Goal: Task Accomplishment & Management: Use online tool/utility

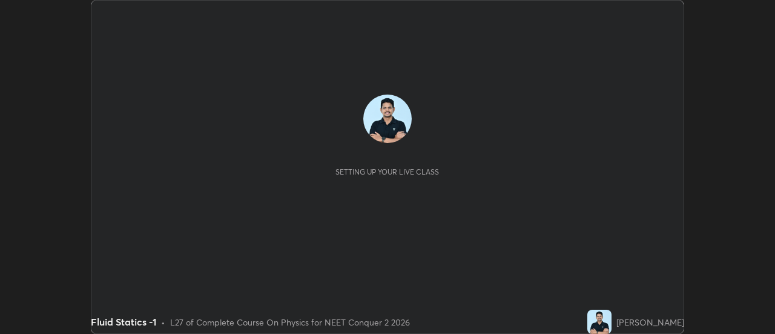
scroll to position [334, 775]
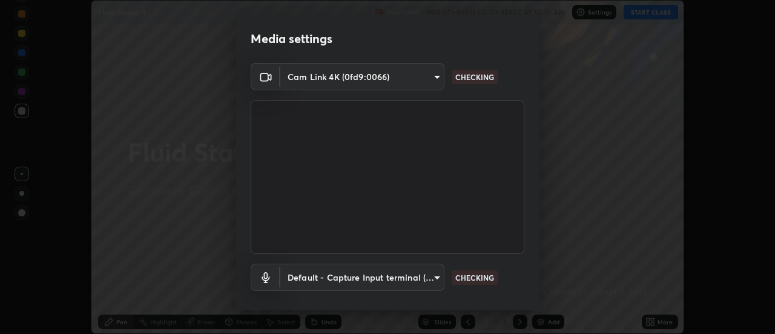
type input "b32c73f9f7383dfd5894755b812e900e91b535440668f828b547b286affdb2a7"
type input "default"
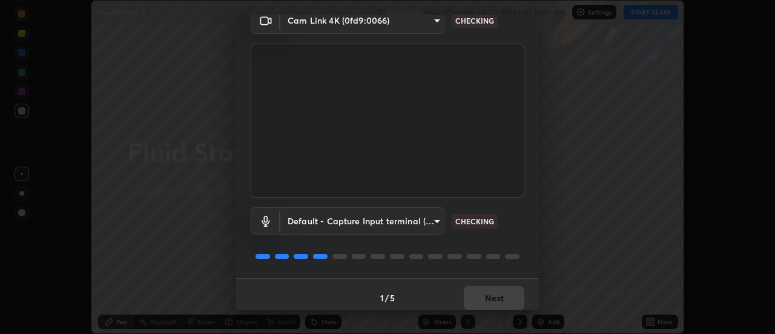
scroll to position [64, 0]
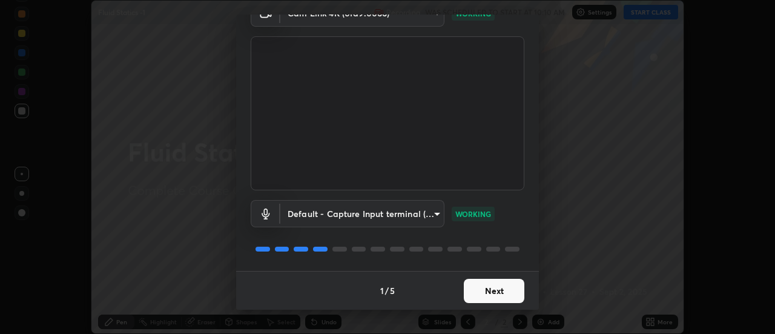
click at [495, 293] on button "Next" at bounding box center [494, 291] width 61 height 24
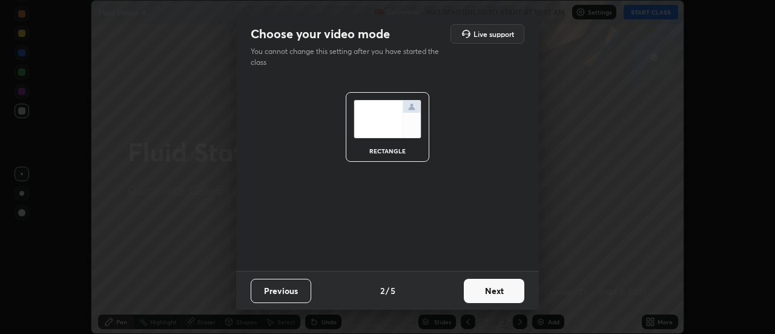
scroll to position [0, 0]
click at [495, 290] on button "Next" at bounding box center [494, 291] width 61 height 24
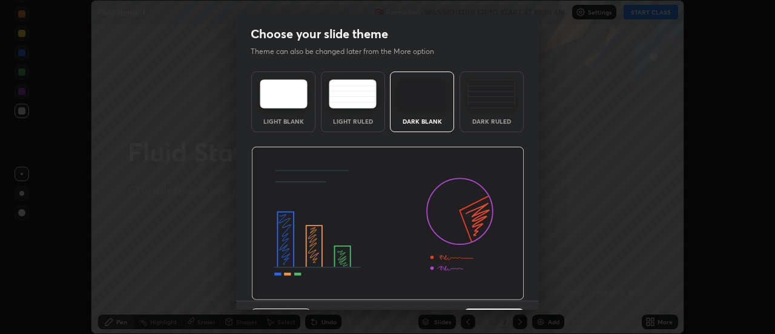
click at [496, 289] on img at bounding box center [387, 224] width 273 height 154
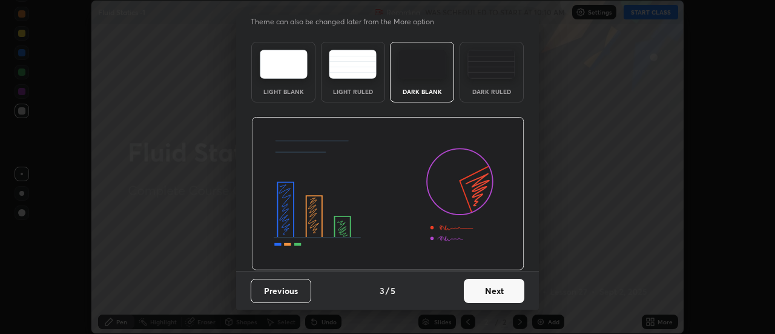
click at [483, 289] on button "Next" at bounding box center [494, 291] width 61 height 24
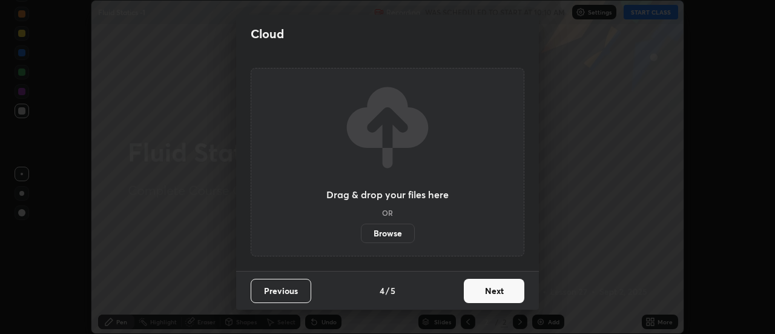
scroll to position [0, 0]
click at [481, 288] on button "Next" at bounding box center [494, 291] width 61 height 24
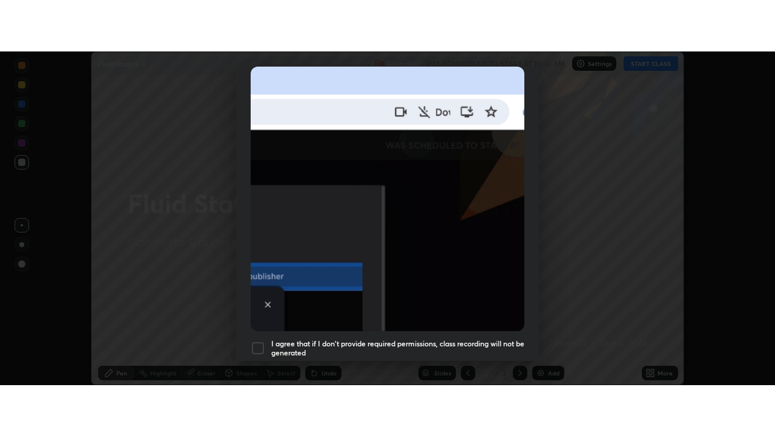
scroll to position [311, 0]
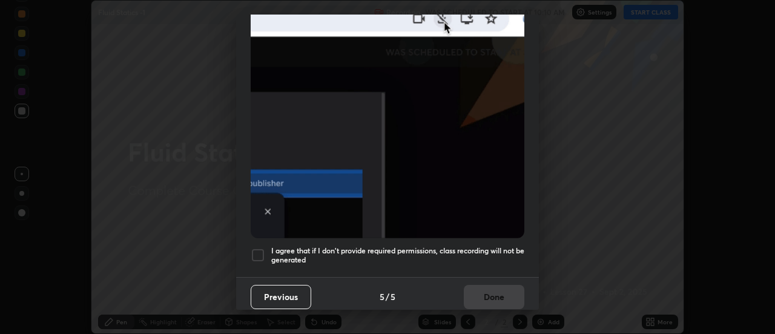
click at [260, 250] on div at bounding box center [258, 255] width 15 height 15
click at [500, 293] on button "Done" at bounding box center [494, 297] width 61 height 24
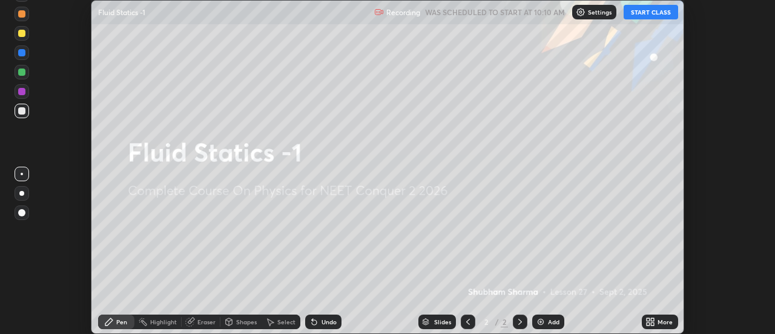
click at [649, 323] on icon at bounding box center [648, 323] width 3 height 3
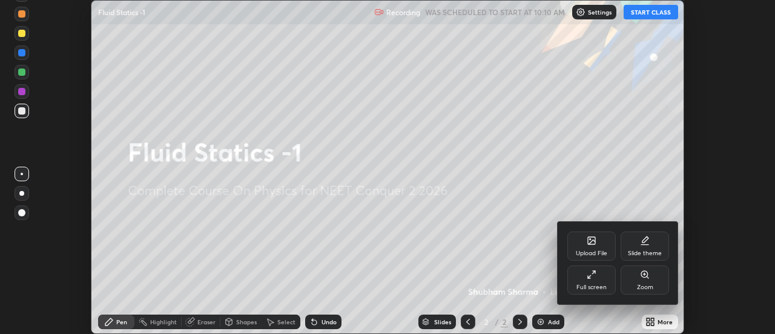
click at [586, 282] on div "Full screen" at bounding box center [591, 279] width 48 height 29
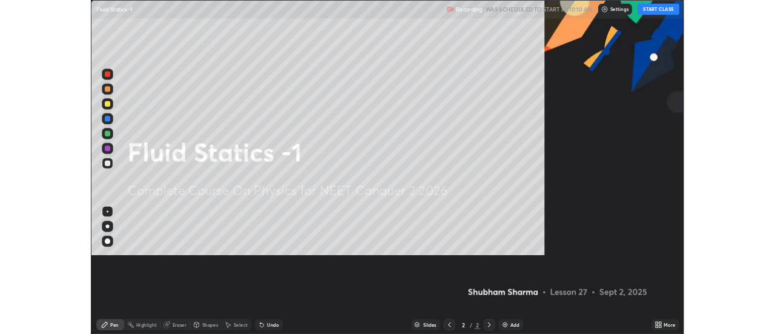
scroll to position [436, 775]
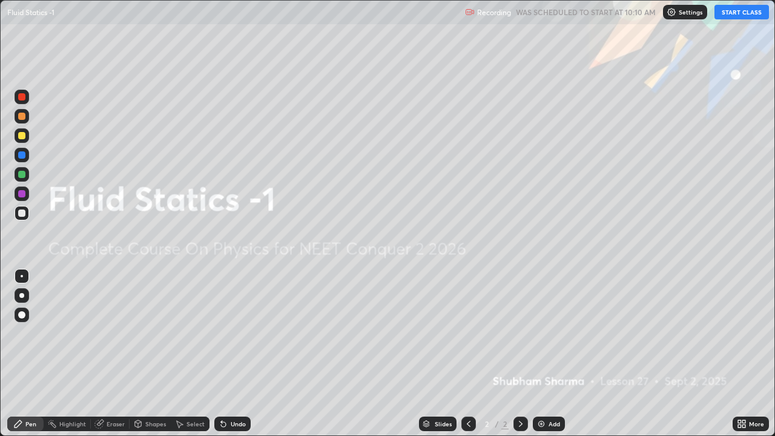
click at [739, 18] on button "START CLASS" at bounding box center [742, 12] width 55 height 15
click at [553, 333] on div "Add" at bounding box center [555, 424] width 12 height 6
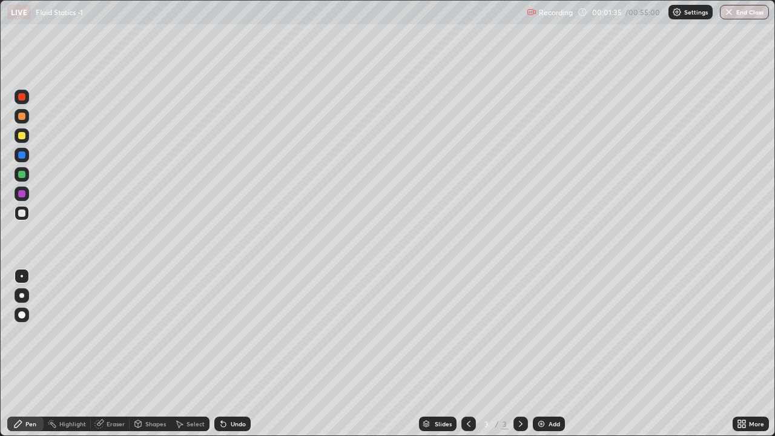
click at [469, 333] on icon at bounding box center [469, 424] width 10 height 10
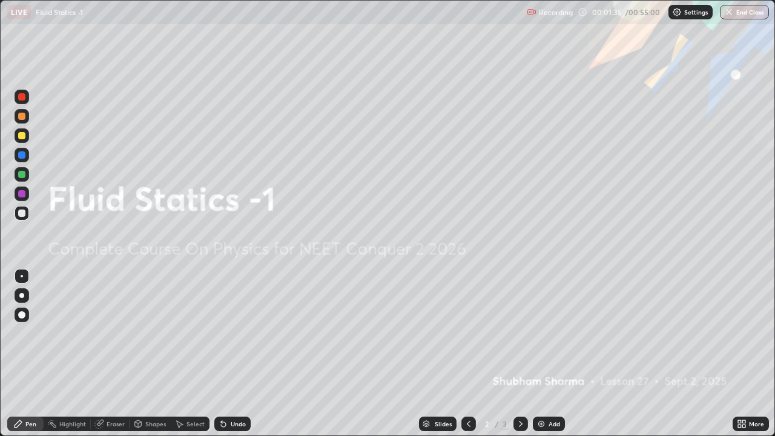
click at [552, 333] on div "Add" at bounding box center [555, 424] width 12 height 6
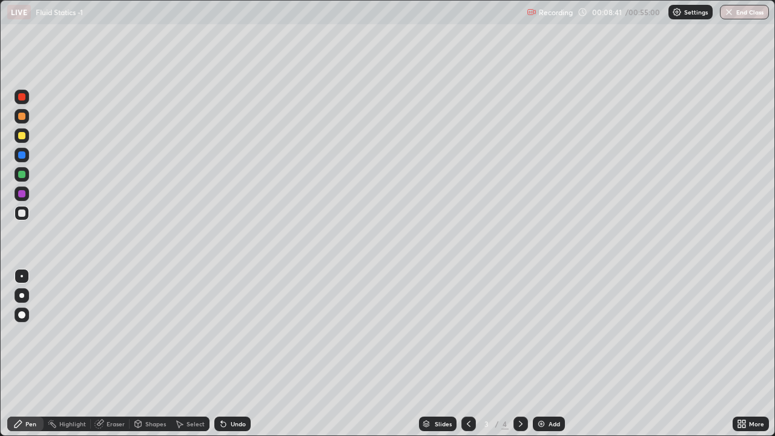
click at [524, 333] on icon at bounding box center [521, 424] width 10 height 10
click at [468, 333] on div at bounding box center [468, 424] width 15 height 15
click at [520, 333] on icon at bounding box center [521, 424] width 4 height 6
click at [231, 333] on div "Undo" at bounding box center [238, 424] width 15 height 6
click at [234, 333] on div "Undo" at bounding box center [232, 424] width 36 height 15
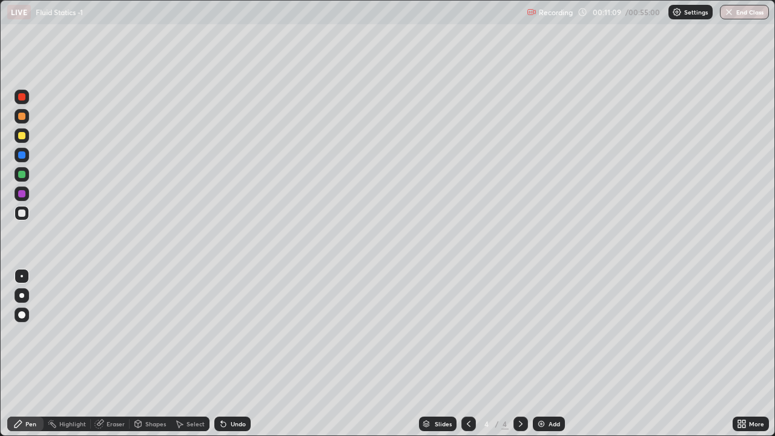
click at [233, 333] on div "Undo" at bounding box center [232, 424] width 36 height 15
click at [231, 333] on div "Undo" at bounding box center [238, 424] width 15 height 6
click at [233, 333] on div "Undo" at bounding box center [238, 424] width 15 height 6
click at [226, 333] on div "Undo" at bounding box center [232, 424] width 36 height 15
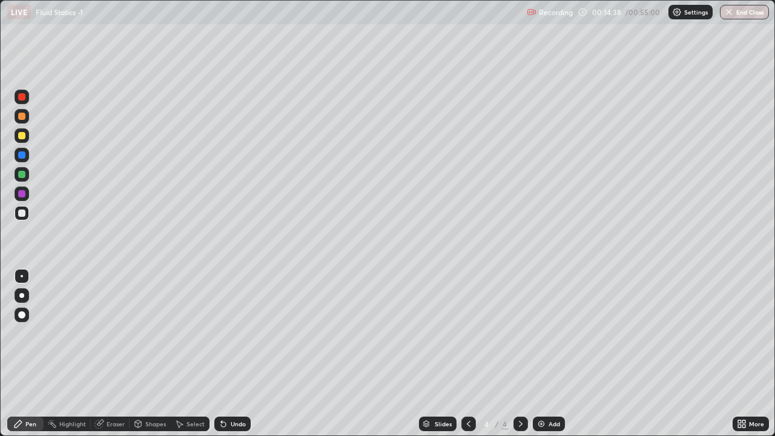
click at [553, 333] on div "Add" at bounding box center [555, 424] width 12 height 6
click at [234, 333] on div "Undo" at bounding box center [232, 424] width 36 height 15
click at [232, 333] on div "Undo" at bounding box center [238, 424] width 15 height 6
click at [226, 333] on div "Undo" at bounding box center [232, 424] width 36 height 15
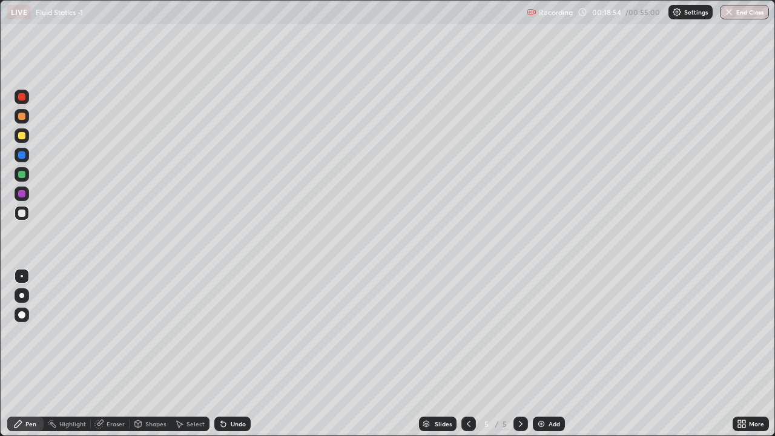
click at [552, 333] on div "Add" at bounding box center [549, 424] width 32 height 15
click at [234, 333] on div "Undo" at bounding box center [238, 424] width 15 height 6
click at [237, 333] on div "Undo" at bounding box center [232, 424] width 36 height 15
click at [239, 333] on div "Undo" at bounding box center [238, 424] width 15 height 6
click at [240, 333] on div "Undo" at bounding box center [238, 424] width 15 height 6
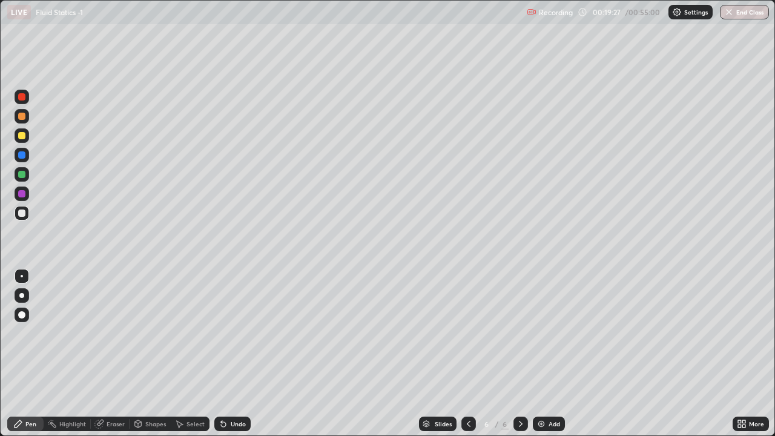
click at [240, 333] on div "Undo" at bounding box center [238, 424] width 15 height 6
click at [242, 333] on div "Undo" at bounding box center [232, 424] width 36 height 15
click at [243, 333] on div "Undo" at bounding box center [238, 424] width 15 height 6
click at [234, 333] on div "Undo" at bounding box center [232, 424] width 36 height 15
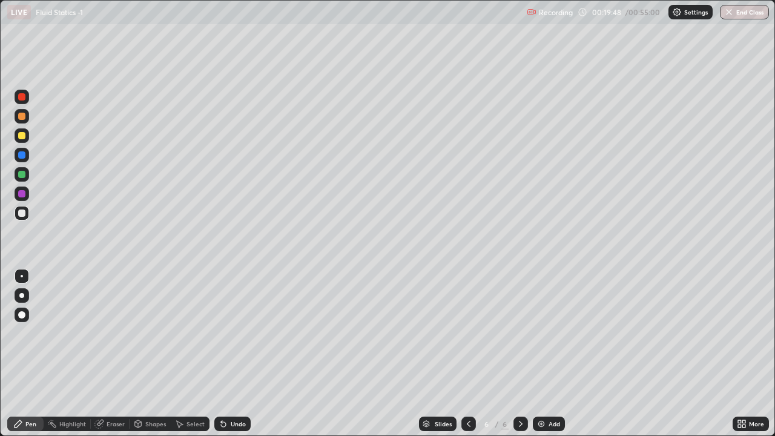
click at [98, 333] on icon at bounding box center [99, 424] width 8 height 8
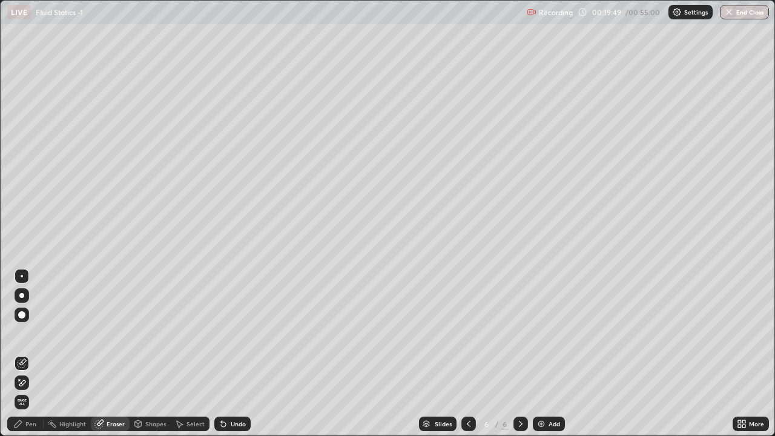
click at [21, 333] on icon at bounding box center [22, 383] width 10 height 10
click at [22, 333] on icon at bounding box center [18, 424] width 10 height 10
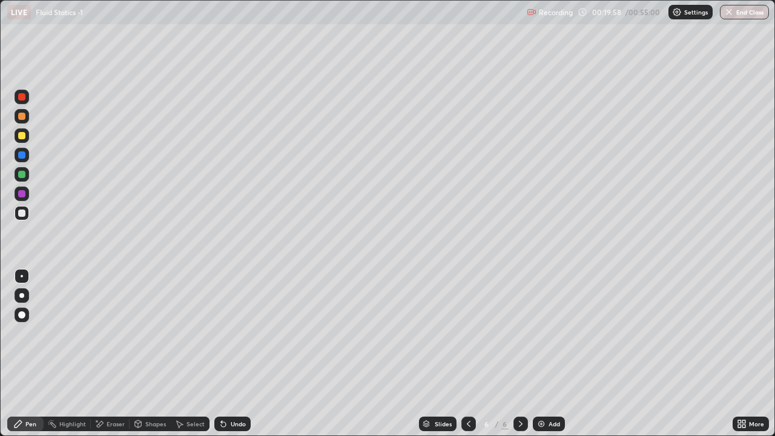
click at [100, 333] on icon at bounding box center [100, 424] width 7 height 6
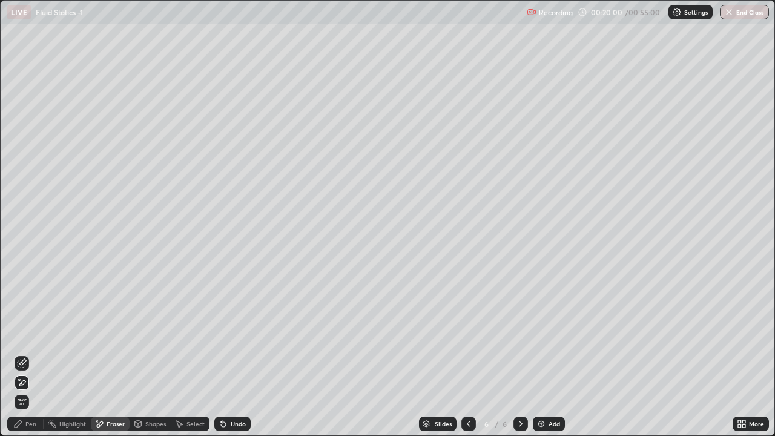
click at [28, 333] on div "Pen" at bounding box center [25, 424] width 36 height 15
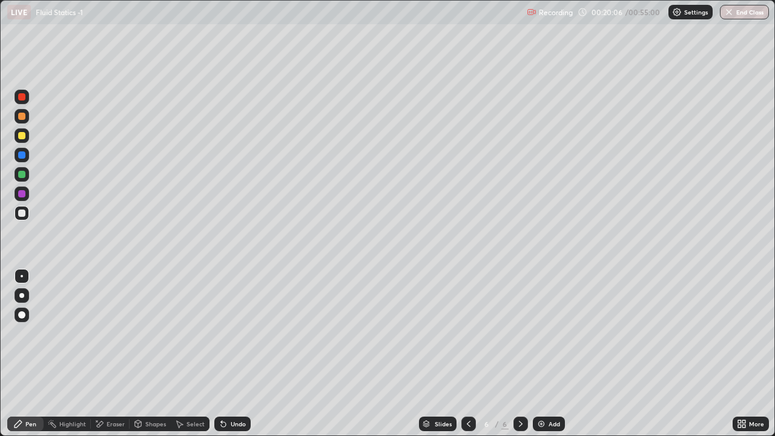
click at [221, 333] on icon at bounding box center [221, 421] width 1 height 1
click at [544, 333] on img at bounding box center [542, 424] width 10 height 10
click at [107, 333] on div "Eraser" at bounding box center [110, 424] width 39 height 15
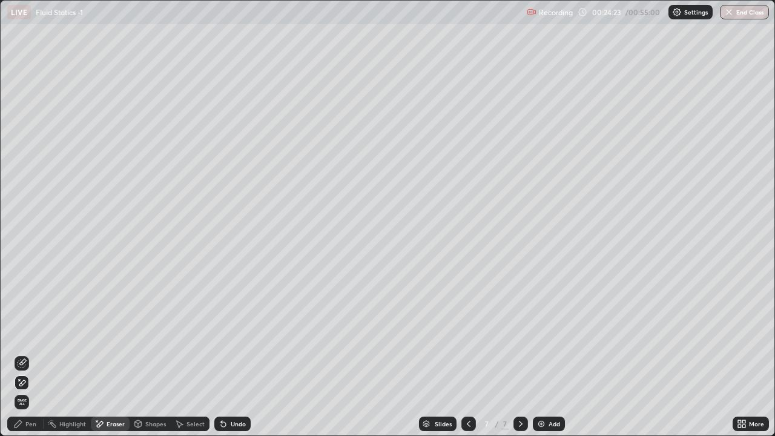
click at [35, 333] on div "Pen" at bounding box center [30, 424] width 11 height 6
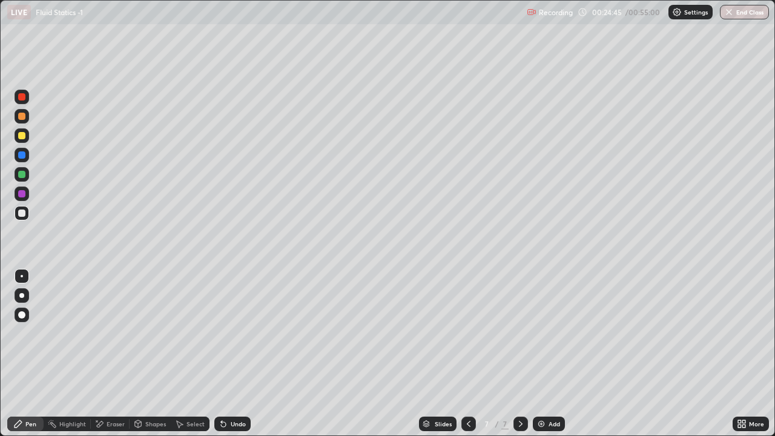
click at [228, 333] on div "Undo" at bounding box center [232, 424] width 36 height 15
click at [552, 333] on div "Add" at bounding box center [555, 424] width 12 height 6
click at [553, 333] on div "Add" at bounding box center [555, 424] width 12 height 6
click at [22, 155] on div at bounding box center [21, 154] width 7 height 7
click at [25, 134] on div at bounding box center [21, 135] width 7 height 7
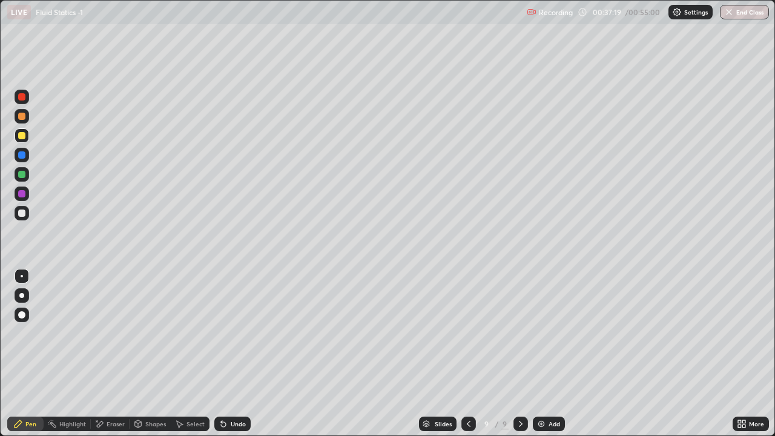
click at [231, 333] on div "Undo" at bounding box center [238, 424] width 15 height 6
click at [101, 333] on icon at bounding box center [100, 424] width 7 height 6
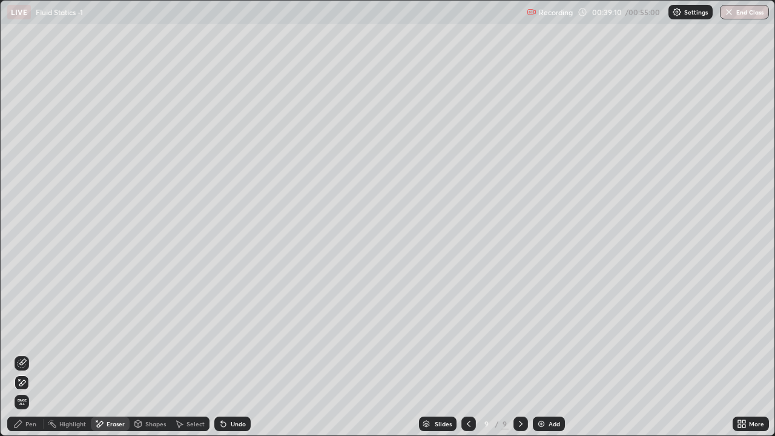
click at [31, 333] on div "Pen" at bounding box center [25, 424] width 36 height 15
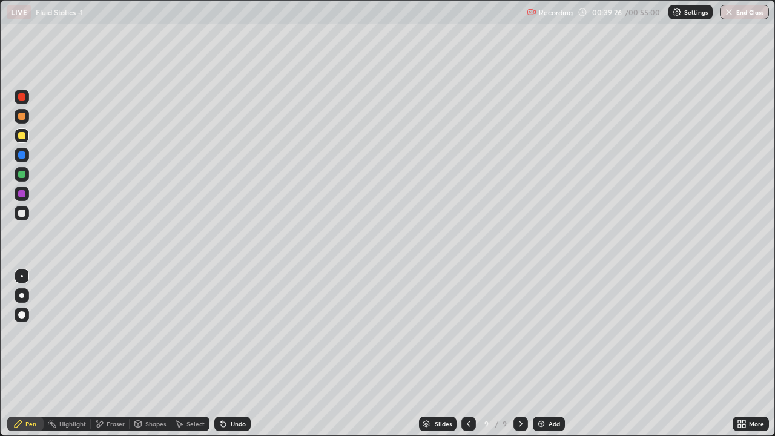
click at [221, 333] on icon at bounding box center [221, 421] width 1 height 1
click at [20, 117] on div at bounding box center [21, 116] width 7 height 7
click at [236, 333] on div "Undo" at bounding box center [238, 424] width 15 height 6
click at [233, 333] on div "Undo" at bounding box center [238, 424] width 15 height 6
click at [239, 333] on div "Undo" at bounding box center [232, 424] width 36 height 15
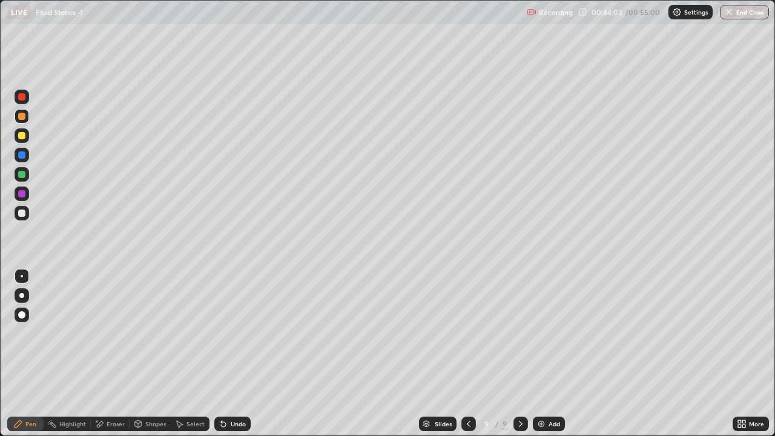
click at [17, 136] on div at bounding box center [22, 135] width 15 height 15
click at [103, 333] on icon at bounding box center [99, 424] width 10 height 10
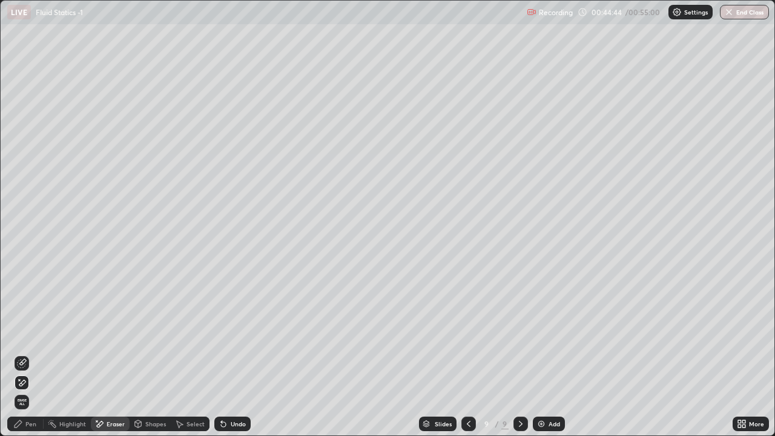
click at [18, 333] on icon at bounding box center [18, 424] width 10 height 10
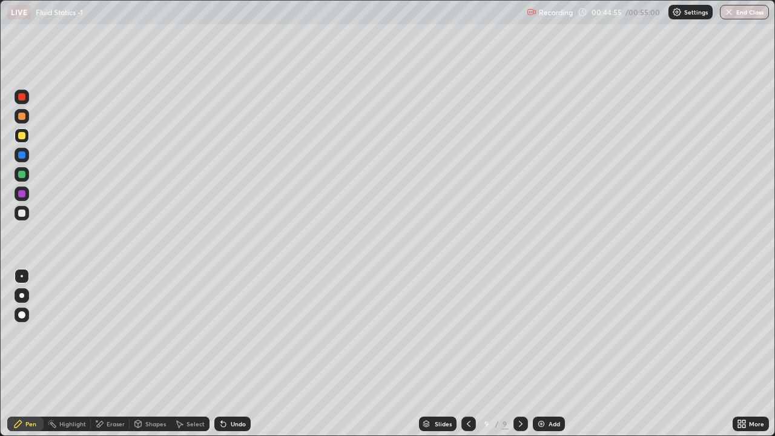
click at [231, 333] on div "Undo" at bounding box center [238, 424] width 15 height 6
click at [195, 333] on div "Select" at bounding box center [196, 424] width 18 height 6
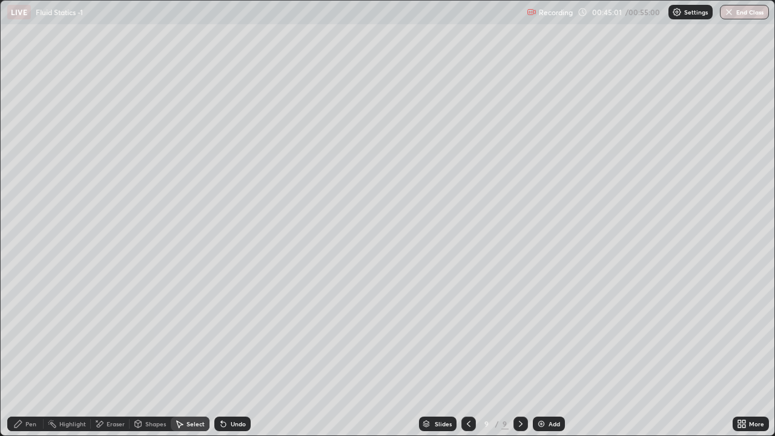
click at [22, 333] on icon at bounding box center [18, 424] width 10 height 10
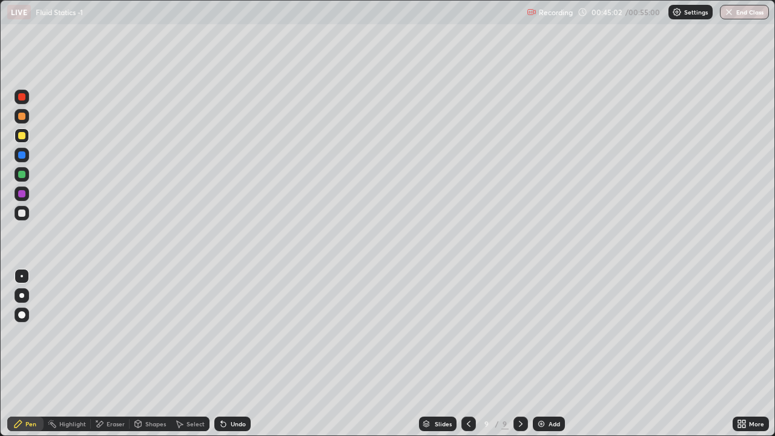
click at [236, 333] on div "Undo" at bounding box center [238, 424] width 15 height 6
click at [0, 333] on div "Setting up your live class" at bounding box center [387, 218] width 775 height 436
click at [191, 333] on div "Select" at bounding box center [196, 424] width 18 height 6
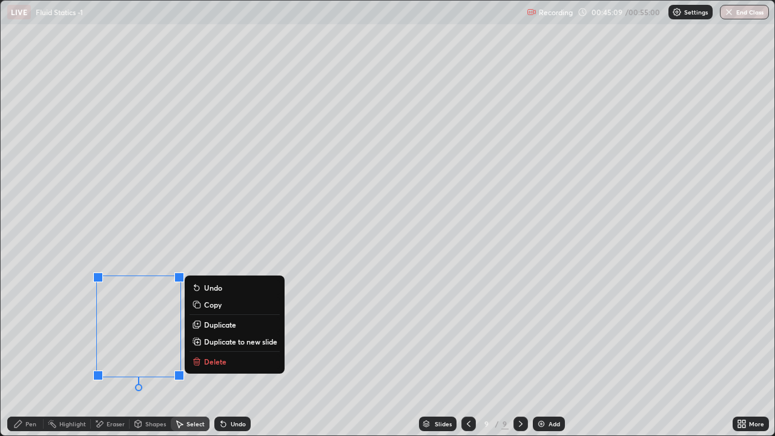
click at [32, 333] on div "Pen" at bounding box center [30, 424] width 11 height 6
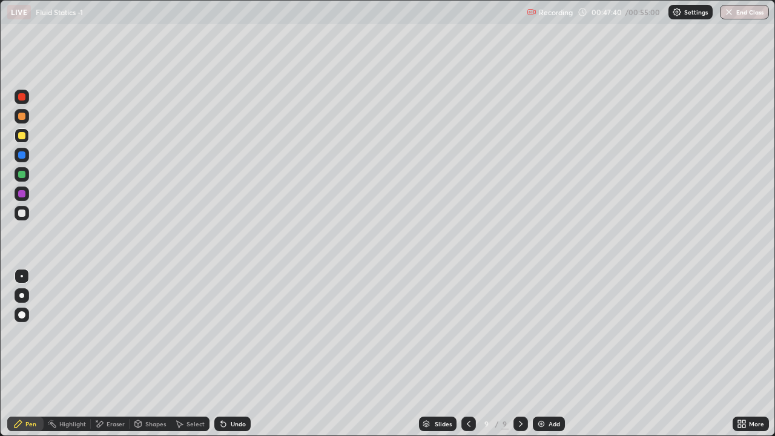
click at [549, 333] on div "Add" at bounding box center [555, 424] width 12 height 6
click at [468, 333] on icon at bounding box center [468, 424] width 10 height 10
click at [521, 333] on icon at bounding box center [521, 424] width 10 height 10
click at [467, 333] on icon at bounding box center [468, 424] width 10 height 10
click at [520, 333] on icon at bounding box center [521, 424] width 4 height 6
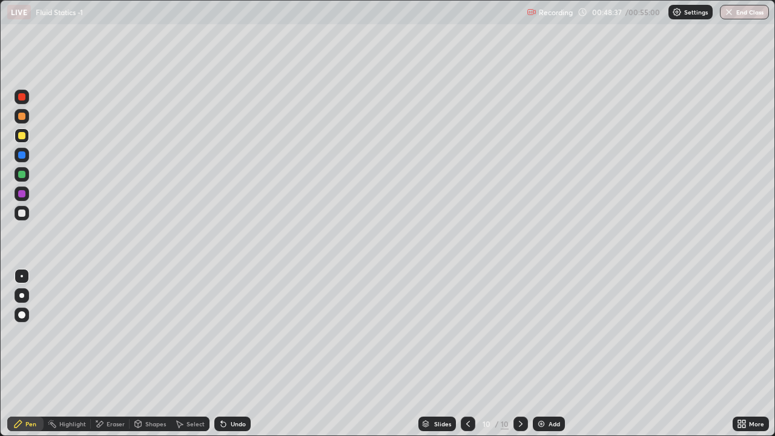
click at [466, 333] on icon at bounding box center [468, 424] width 4 height 6
click at [520, 333] on icon at bounding box center [521, 424] width 10 height 10
click at [466, 333] on icon at bounding box center [468, 424] width 4 height 6
click at [525, 333] on div at bounding box center [521, 424] width 15 height 15
click at [110, 333] on div "Eraser" at bounding box center [116, 424] width 18 height 6
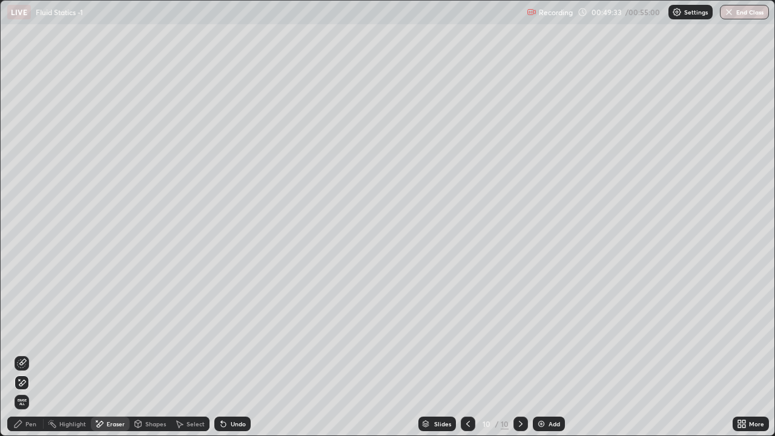
click at [32, 333] on div "Pen" at bounding box center [30, 424] width 11 height 6
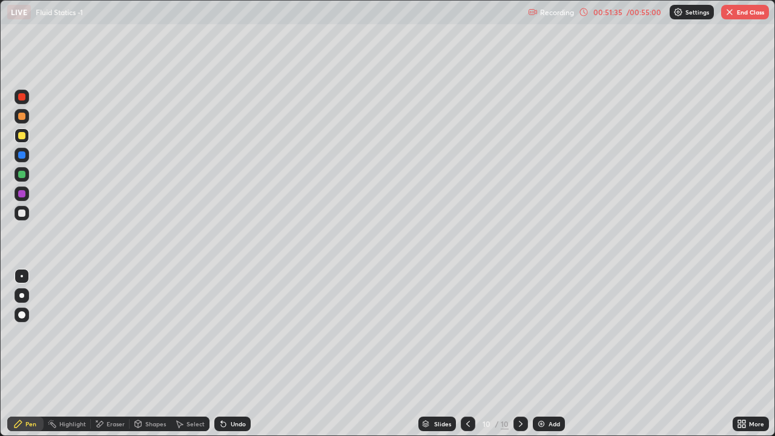
click at [743, 6] on button "End Class" at bounding box center [745, 12] width 48 height 15
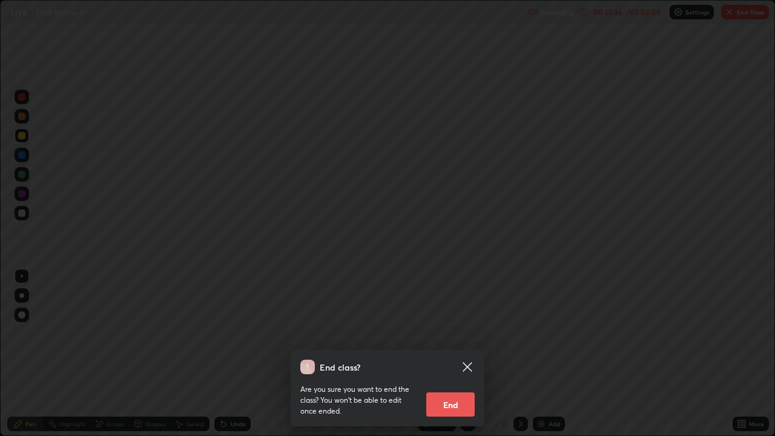
click at [457, 333] on button "End" at bounding box center [450, 404] width 48 height 24
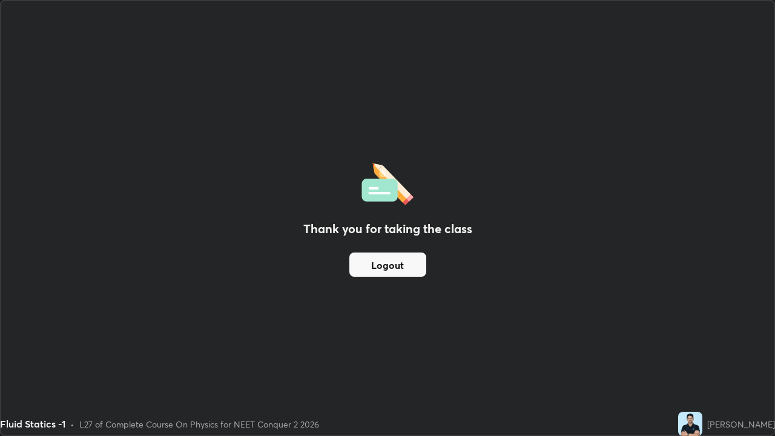
click at [411, 259] on button "Logout" at bounding box center [387, 265] width 77 height 24
click at [409, 267] on button "Logout" at bounding box center [387, 265] width 77 height 24
click at [409, 268] on button "Logout" at bounding box center [387, 265] width 77 height 24
click at [410, 268] on button "Logout" at bounding box center [387, 265] width 77 height 24
click at [412, 269] on button "Logout" at bounding box center [387, 265] width 77 height 24
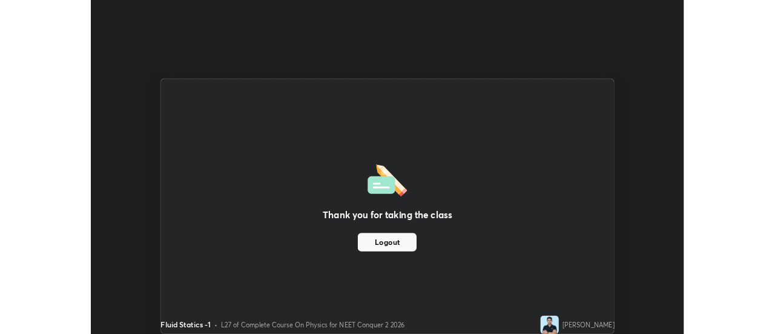
scroll to position [60225, 59784]
